Goal: Task Accomplishment & Management: Use online tool/utility

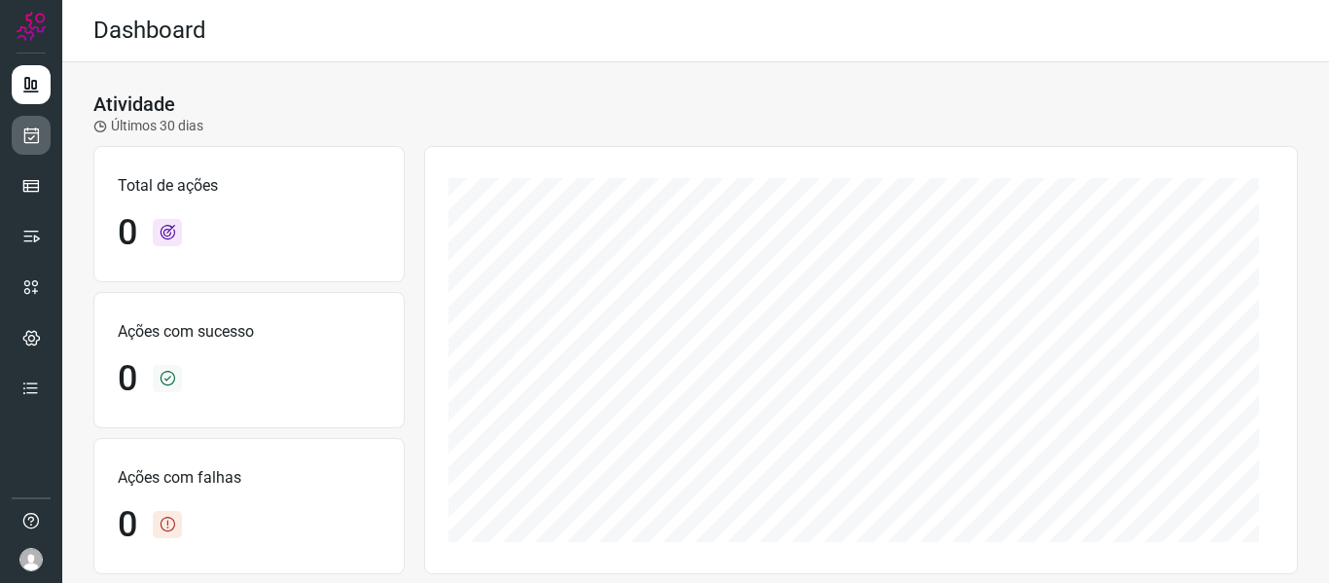
click at [17, 147] on link at bounding box center [31, 135] width 39 height 39
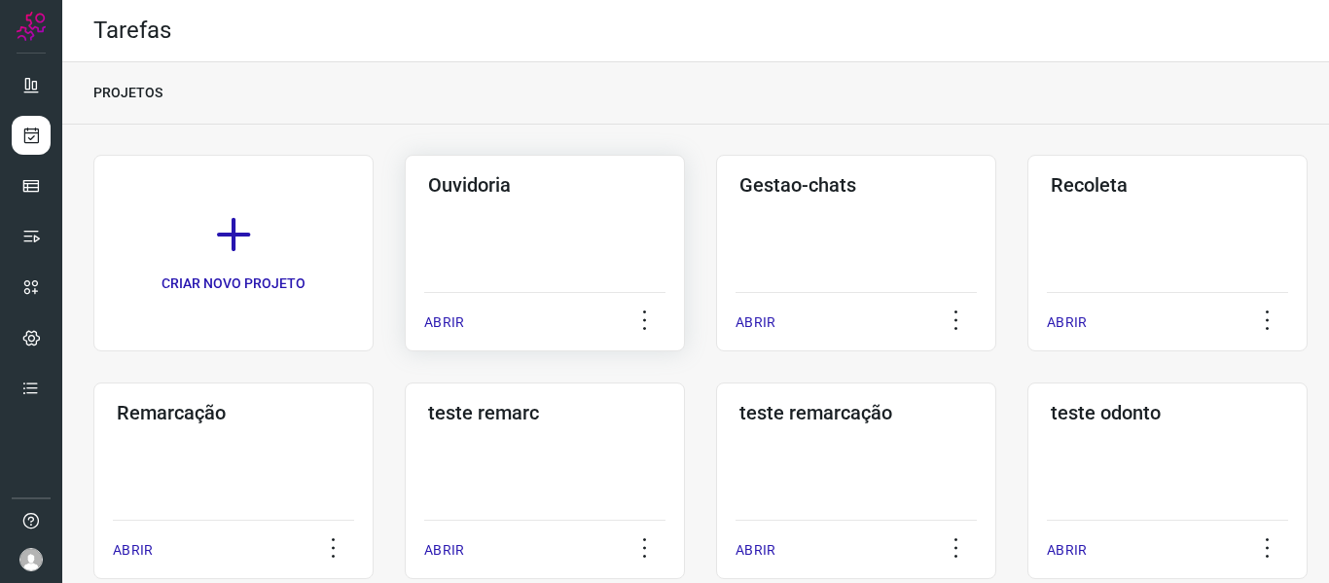
click at [457, 325] on p "ABRIR" at bounding box center [444, 322] width 40 height 20
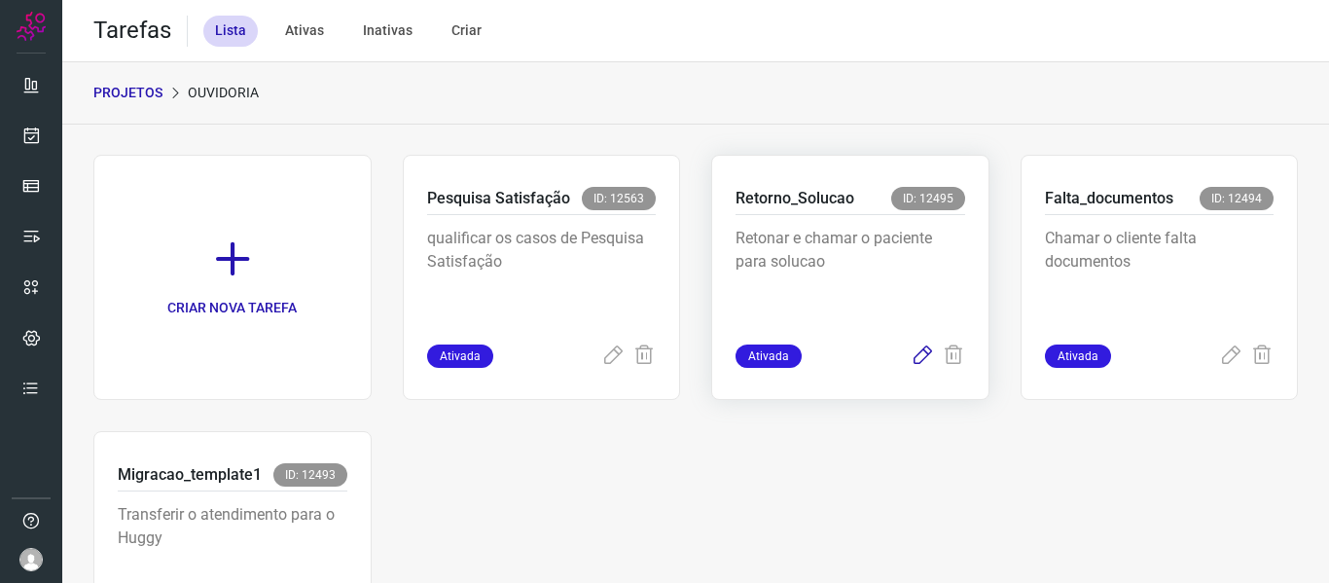
click at [911, 354] on icon at bounding box center [921, 355] width 23 height 23
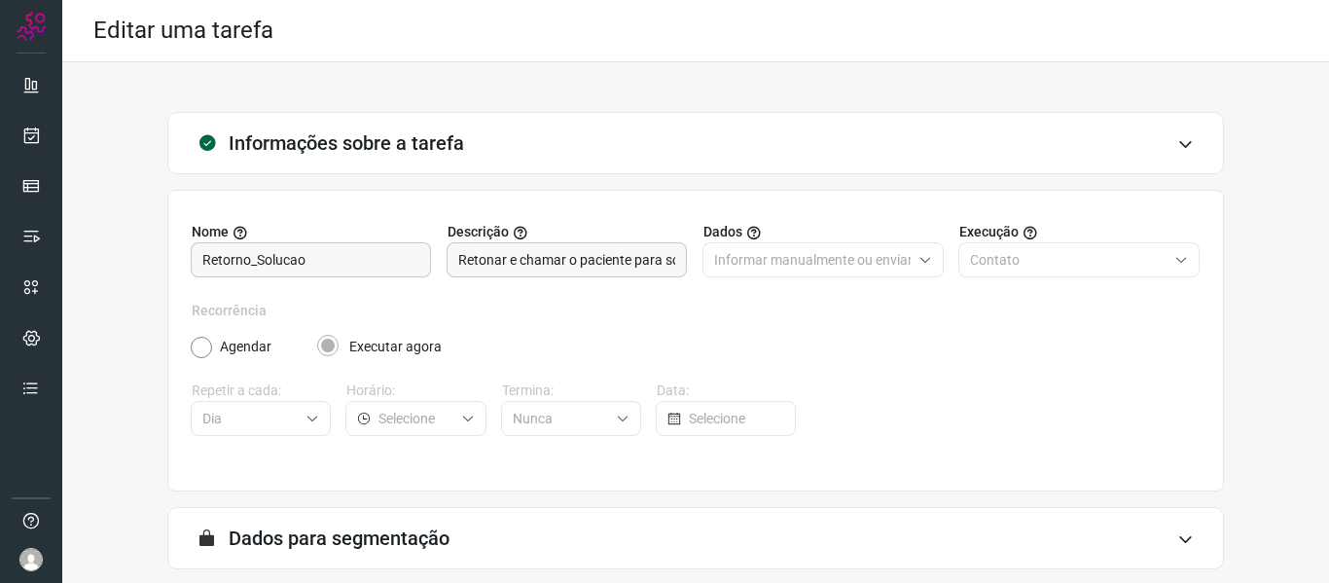
click at [446, 200] on div "Nome Retorno_Solucao Descrição Retonar e chamar o paciente para solucao Dados I…" at bounding box center [695, 341] width 1056 height 302
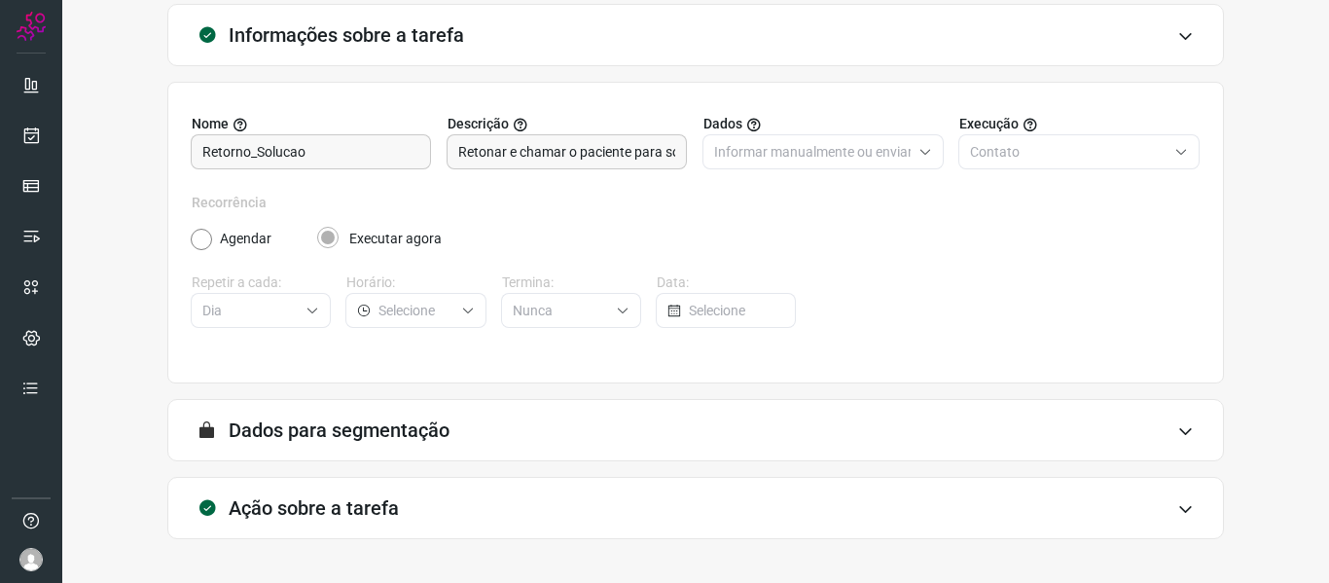
scroll to position [177, 0]
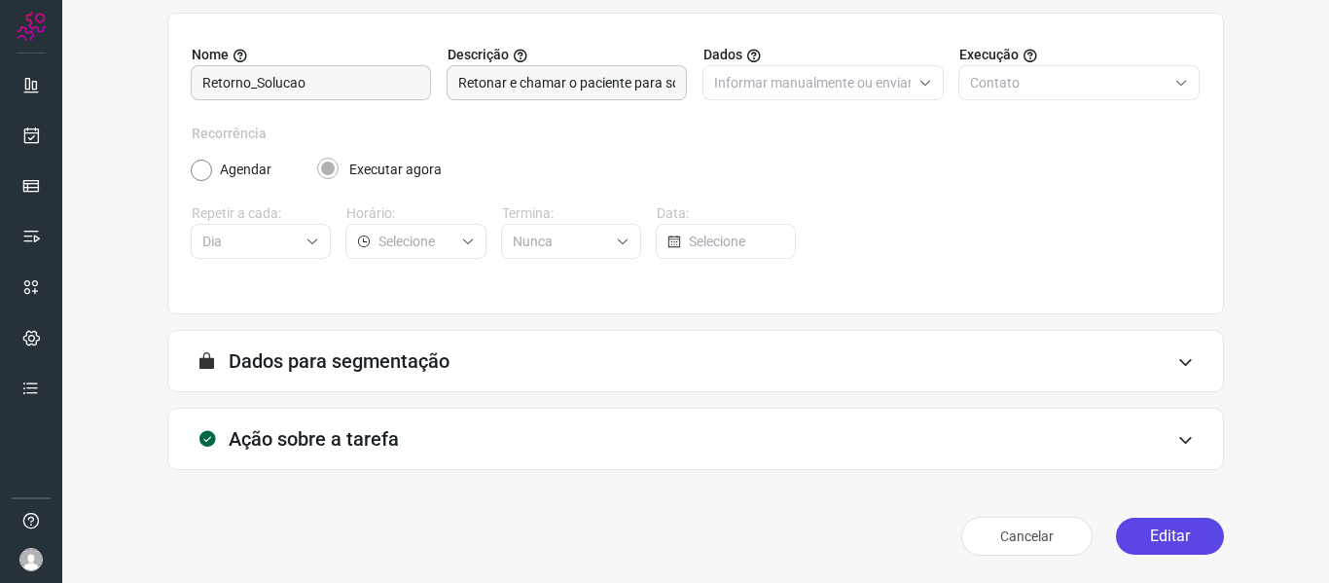
click at [1151, 538] on button "Editar" at bounding box center [1170, 535] width 108 height 37
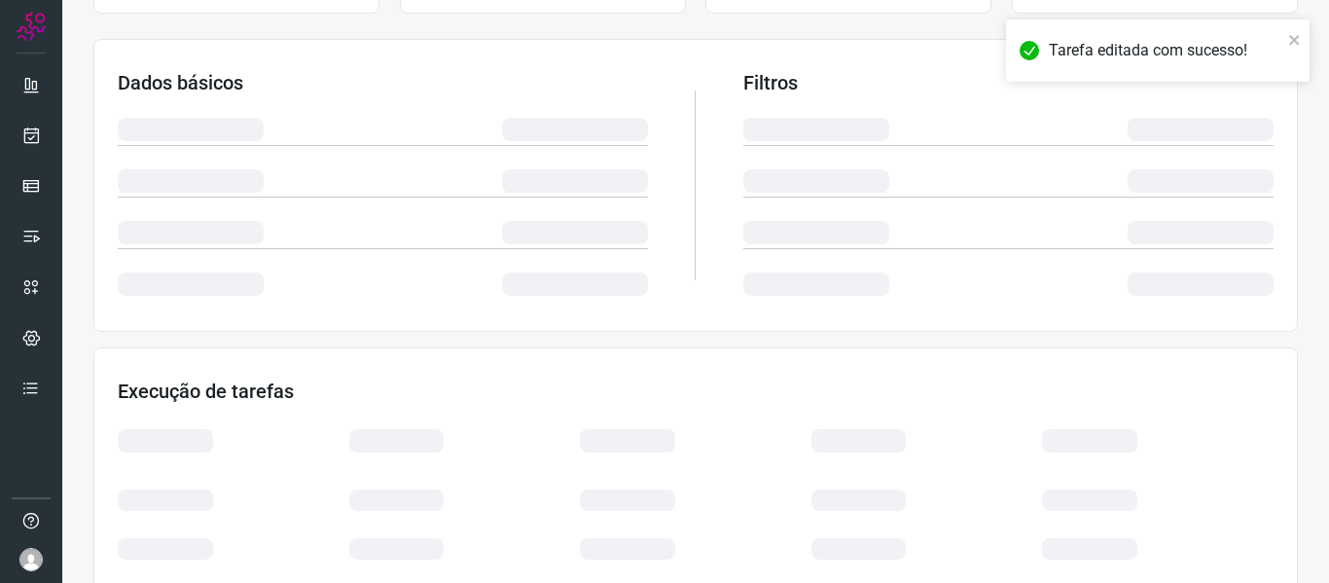
scroll to position [457, 0]
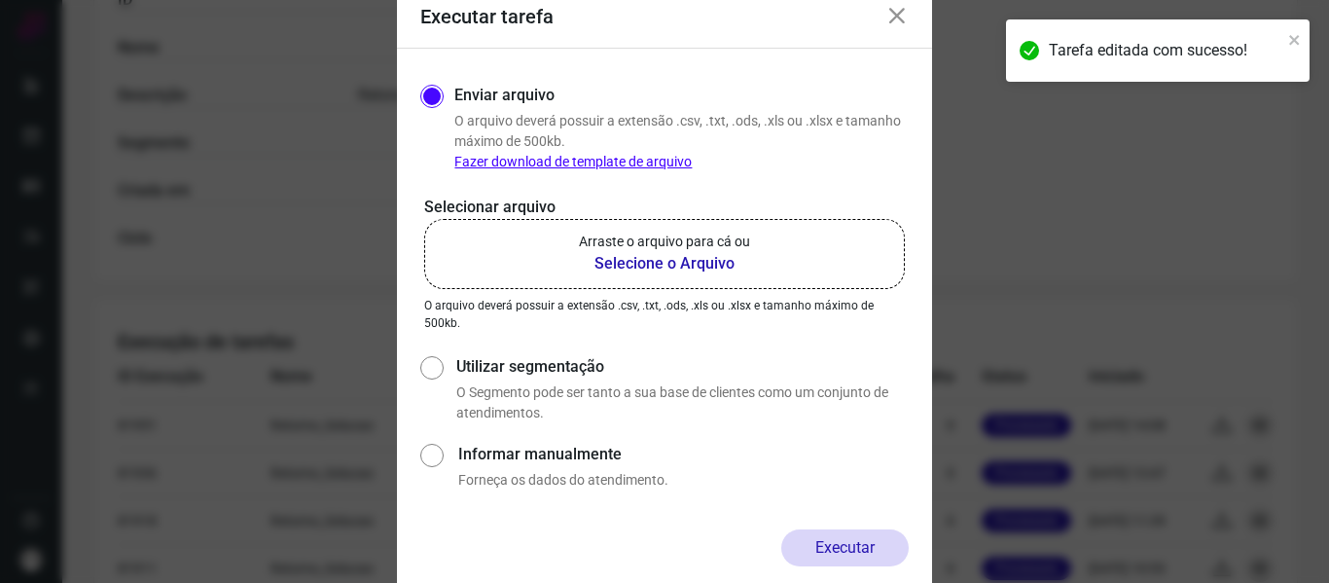
click at [694, 234] on p "Arraste o arquivo para cá ou" at bounding box center [664, 242] width 171 height 20
click at [0, 0] on input "Arraste o arquivo para cá ou Selecione o Arquivo" at bounding box center [0, 0] width 0 height 0
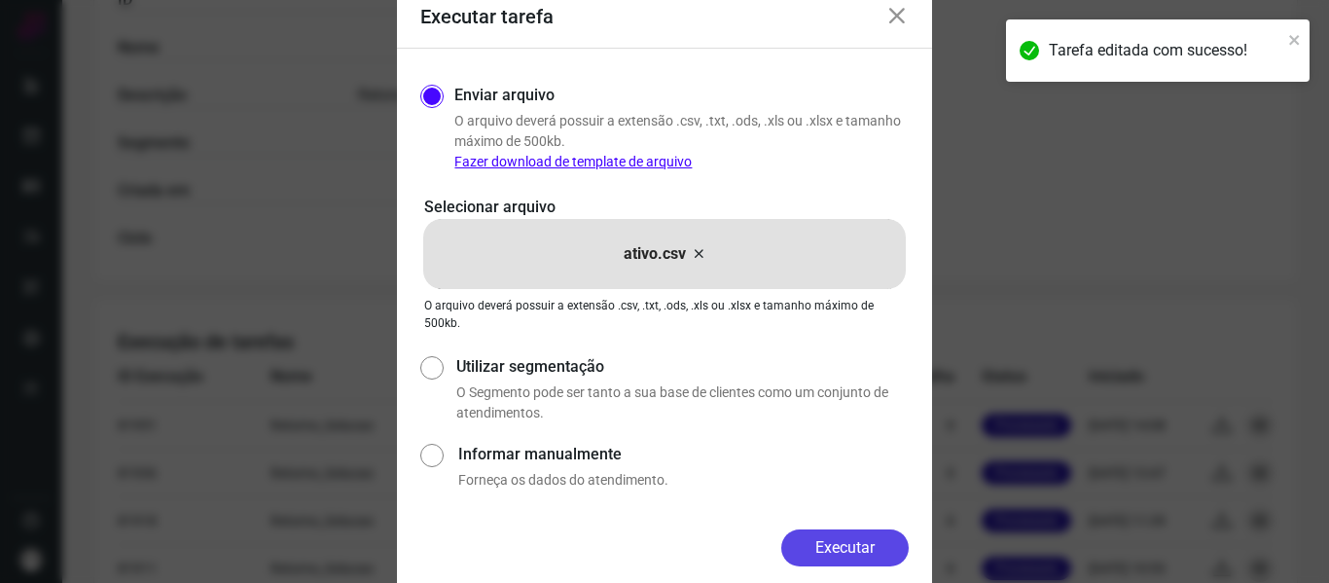
click at [861, 552] on button "Executar" at bounding box center [844, 547] width 127 height 37
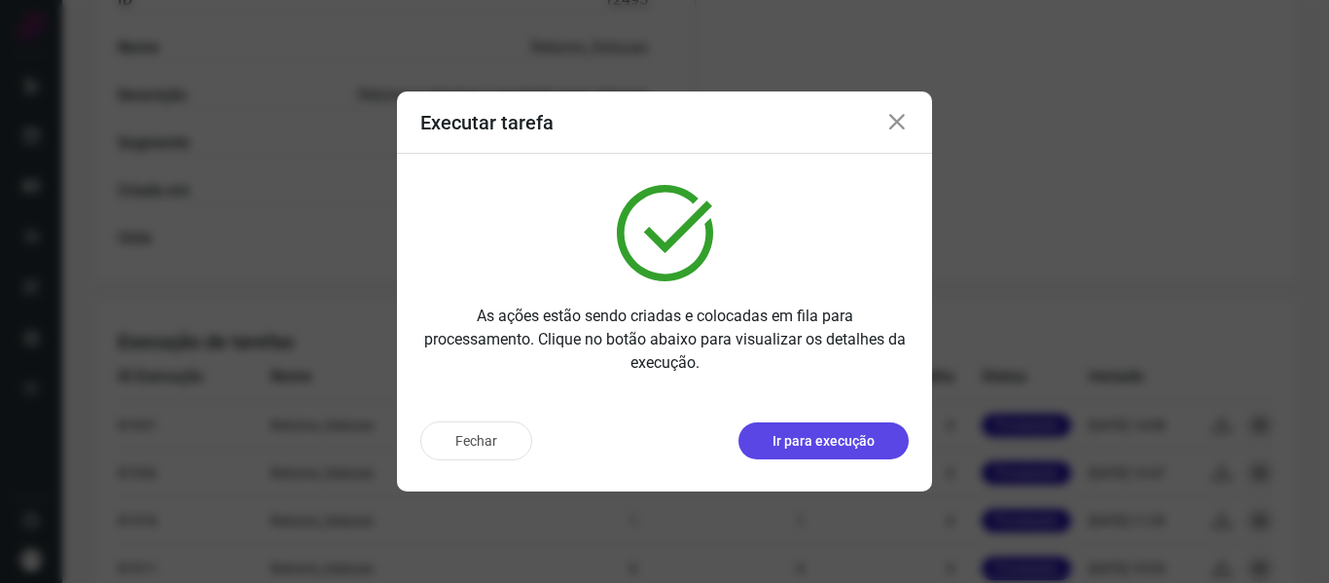
click at [843, 443] on p "Ir para execução" at bounding box center [823, 441] width 102 height 20
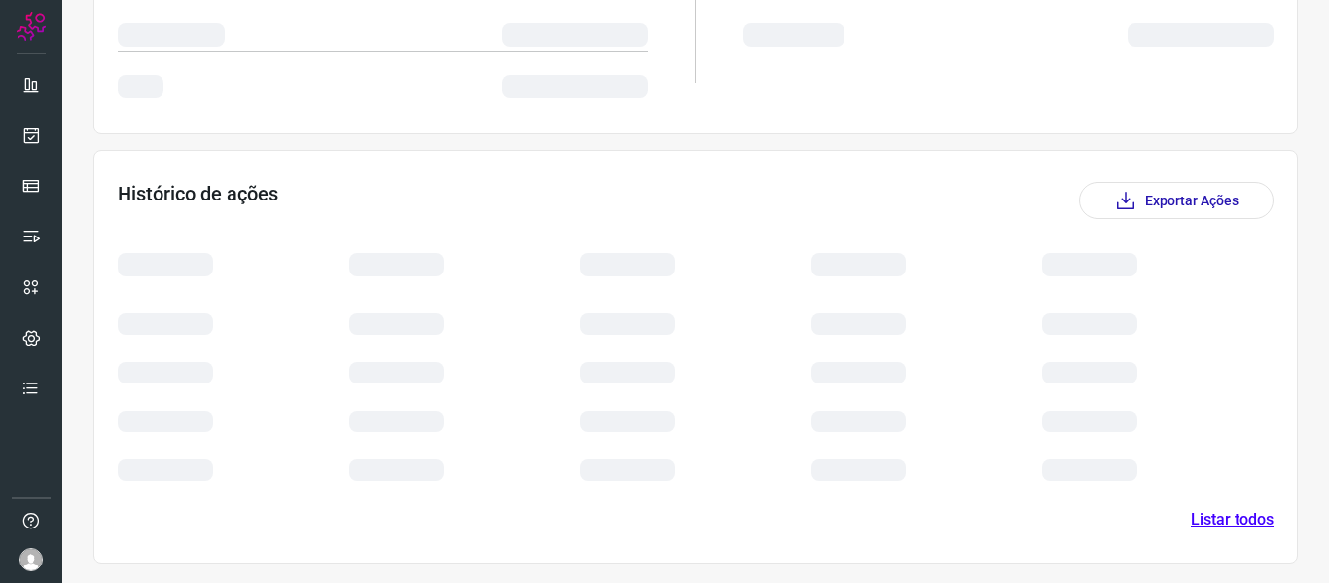
scroll to position [267, 0]
